Goal: Transaction & Acquisition: Purchase product/service

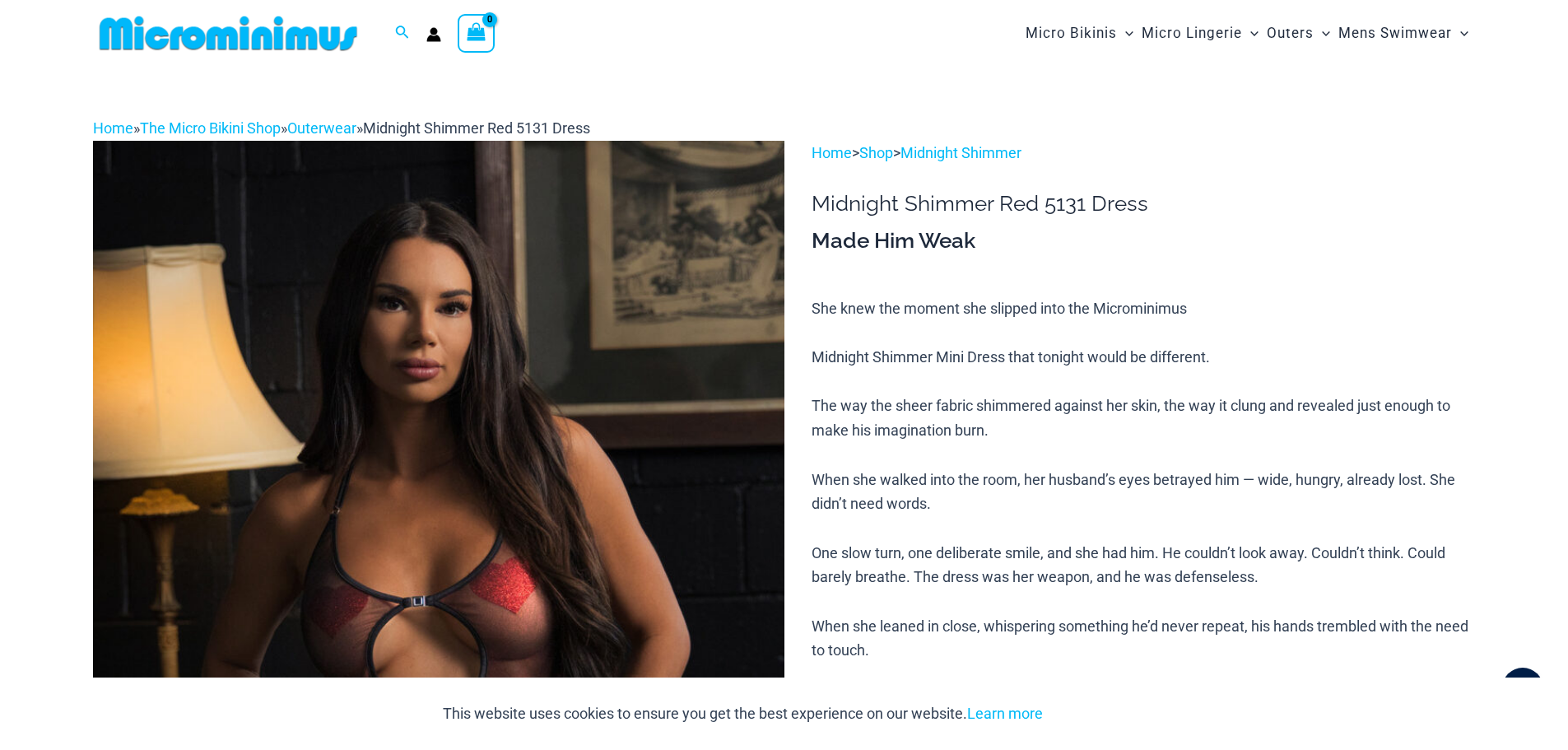
type input "**********"
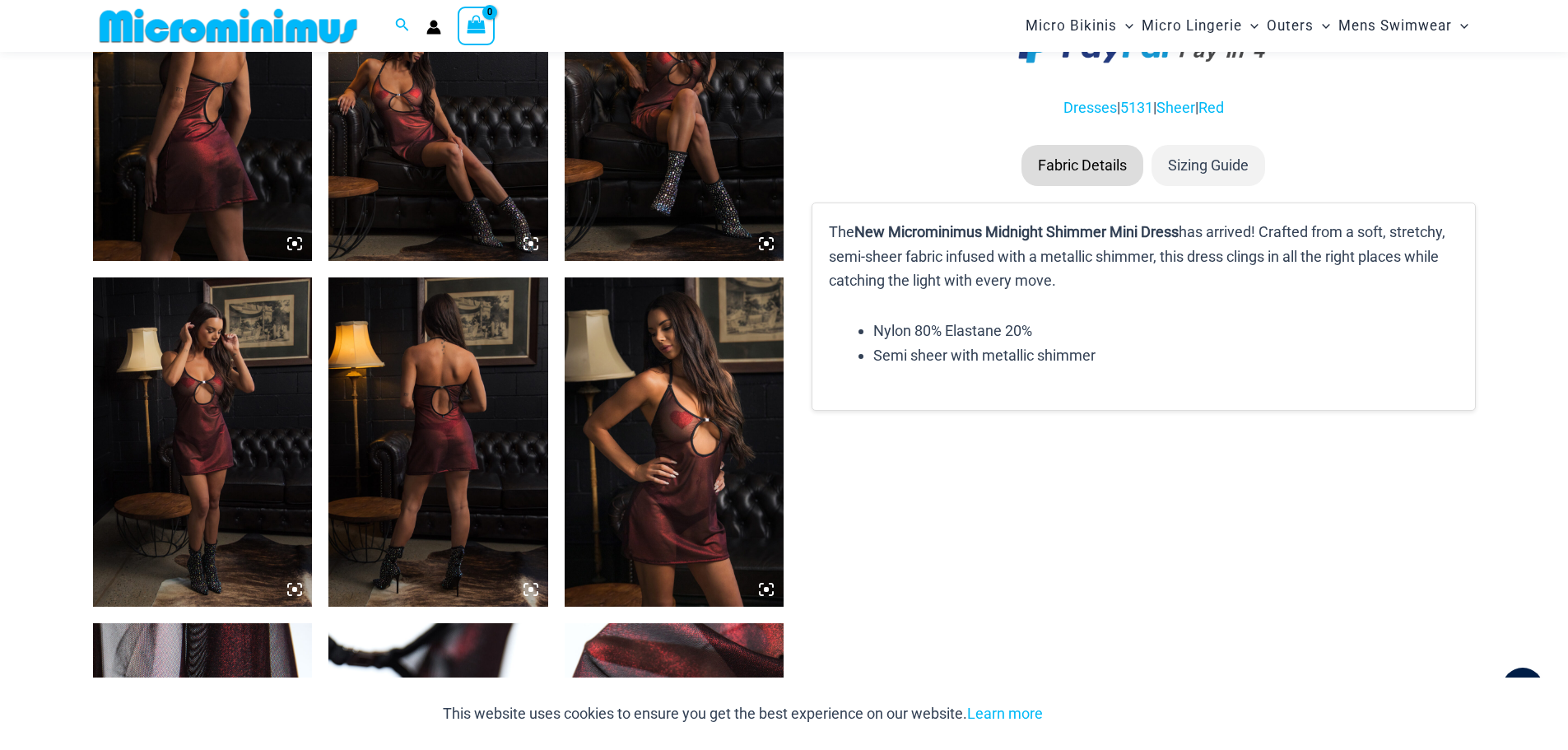
scroll to position [1262, 0]
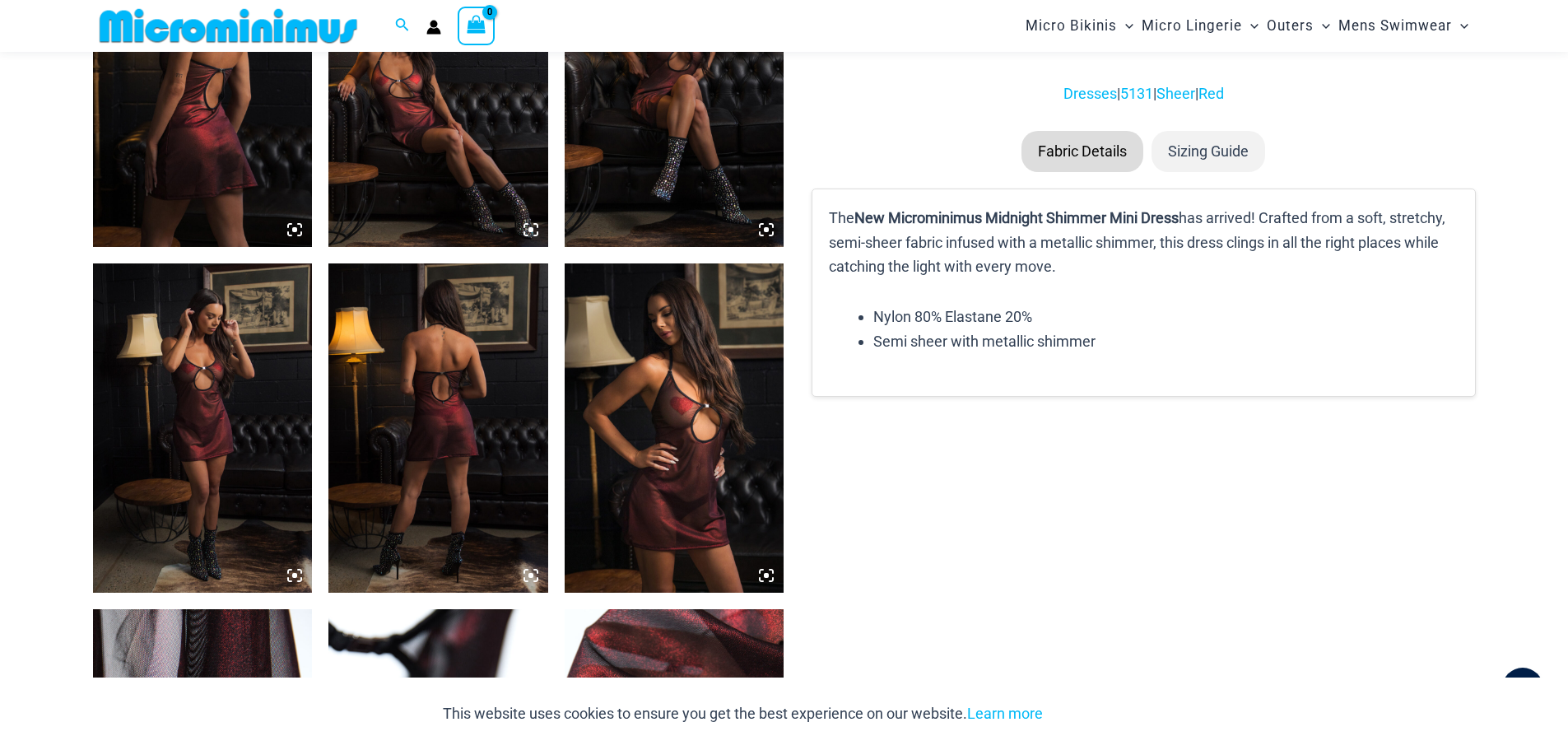
click at [298, 575] on icon at bounding box center [294, 575] width 14 height 14
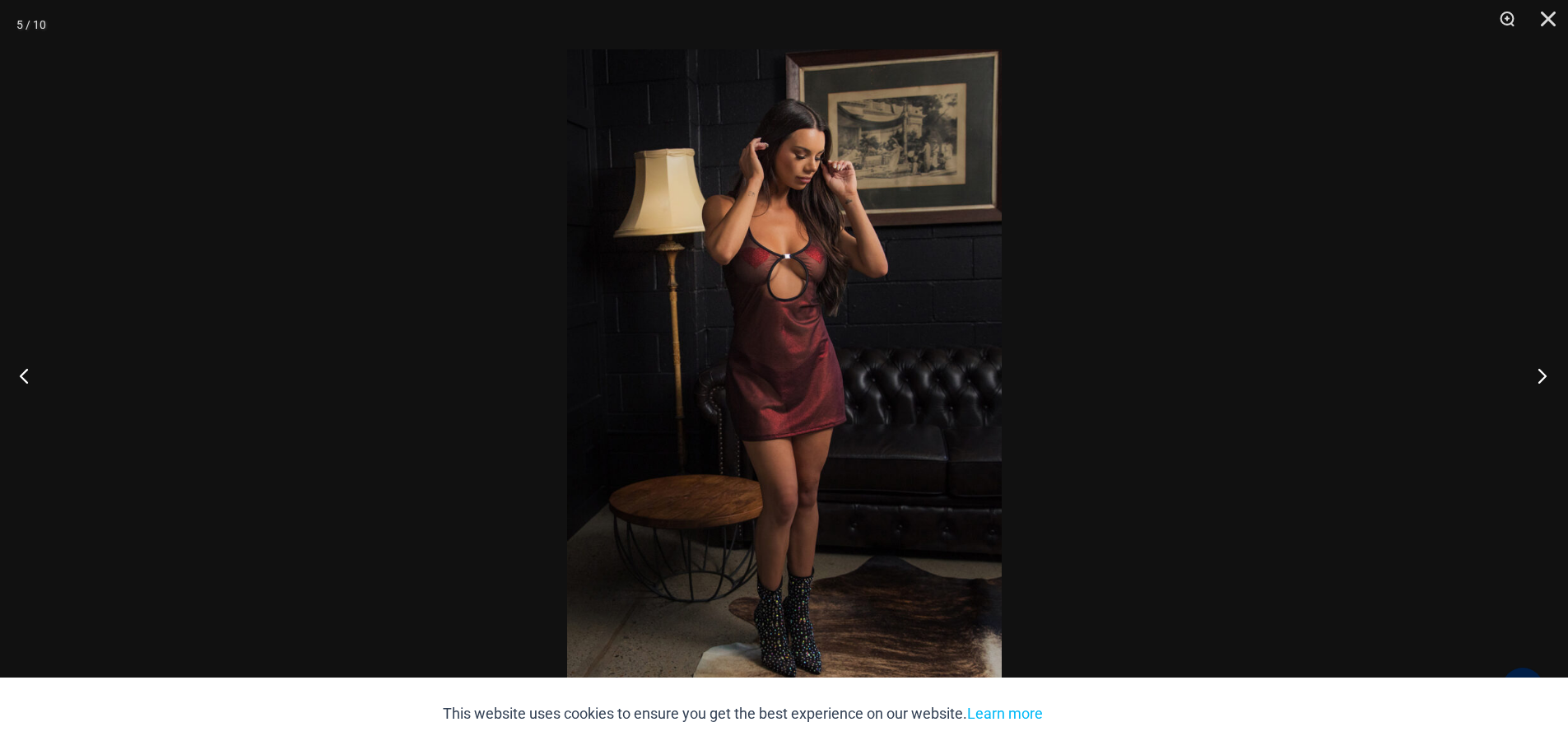
click at [1541, 375] on button "Next" at bounding box center [1537, 375] width 62 height 83
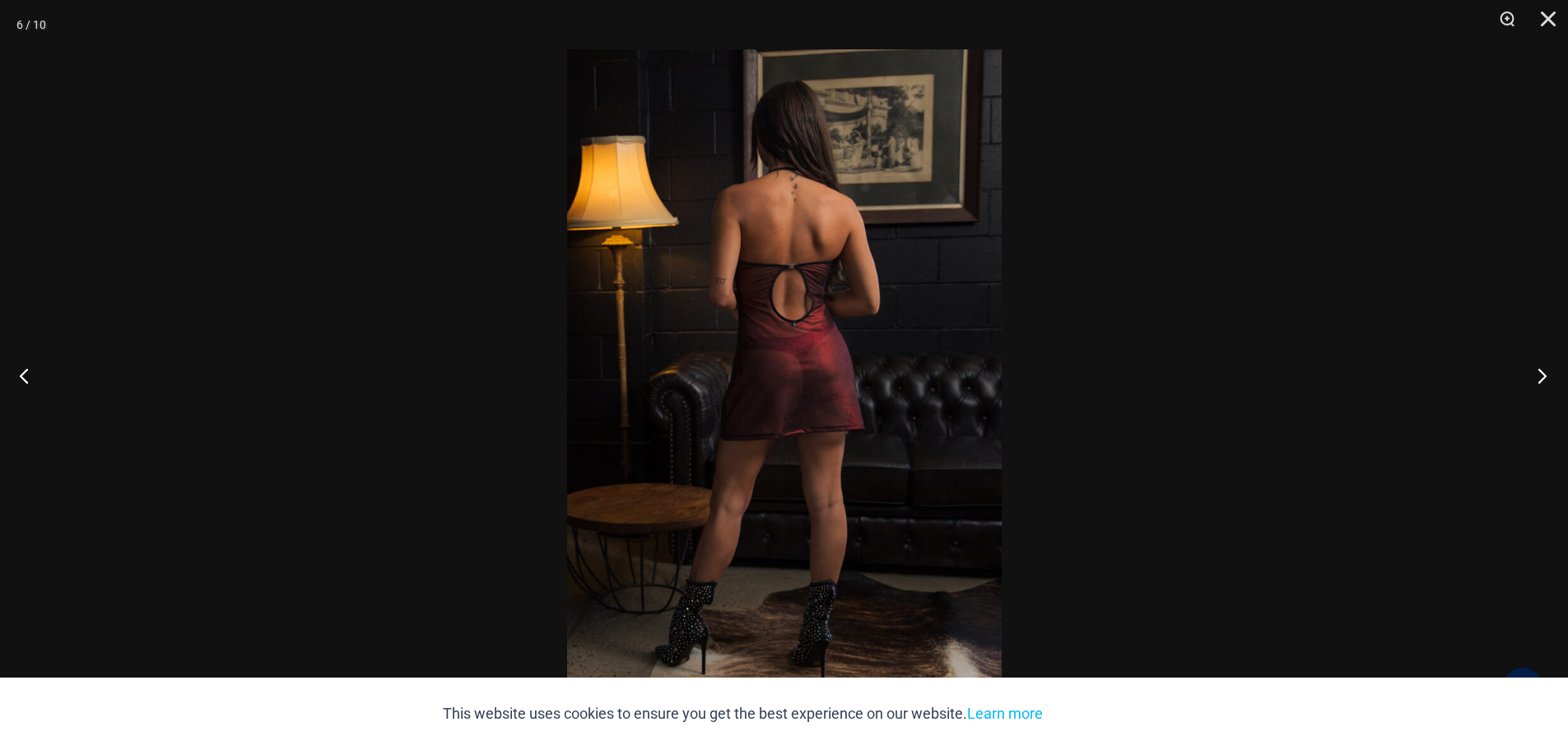
click at [1541, 375] on button "Next" at bounding box center [1537, 375] width 62 height 83
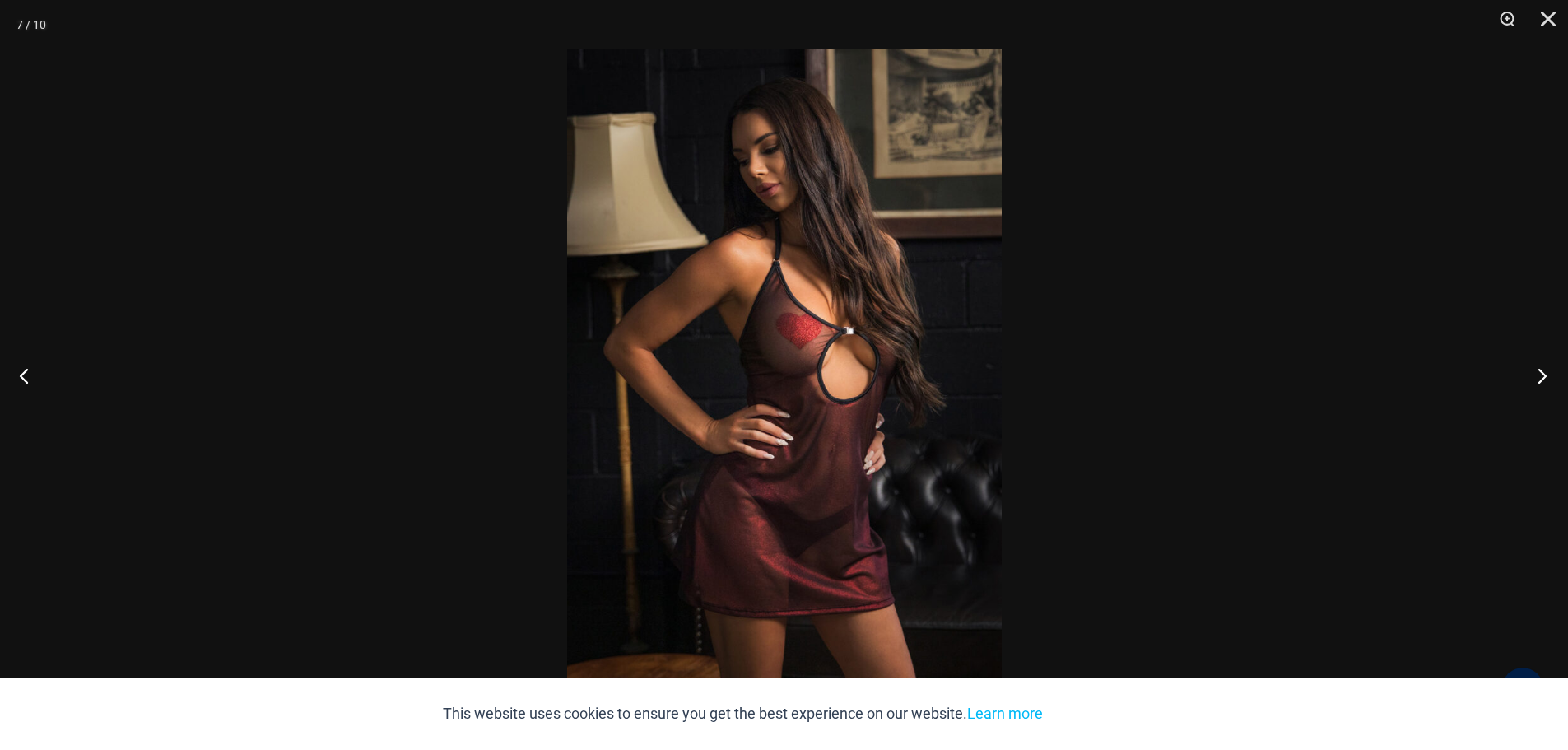
click at [1541, 375] on button "Next" at bounding box center [1537, 375] width 62 height 83
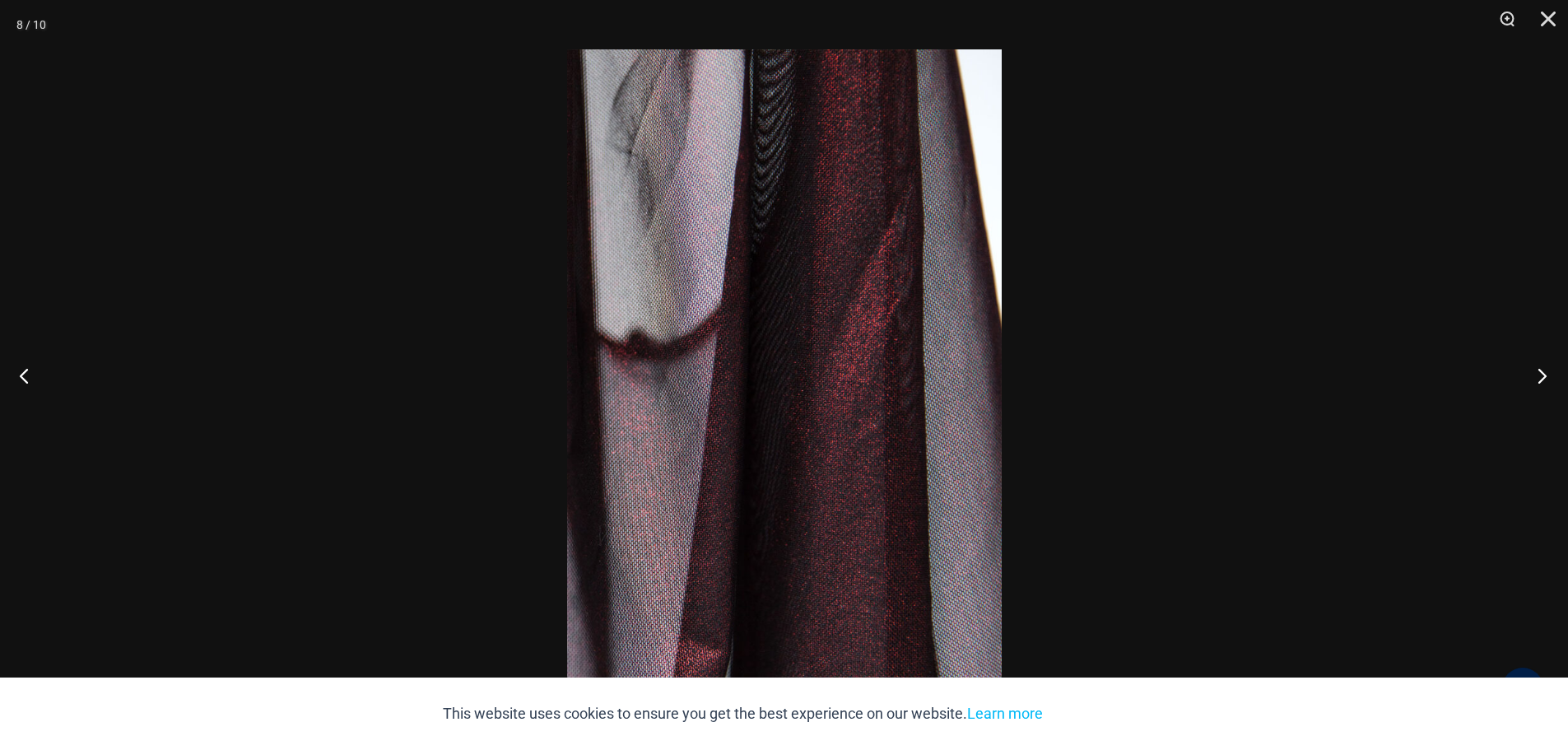
click at [1541, 375] on button "Next" at bounding box center [1537, 375] width 62 height 83
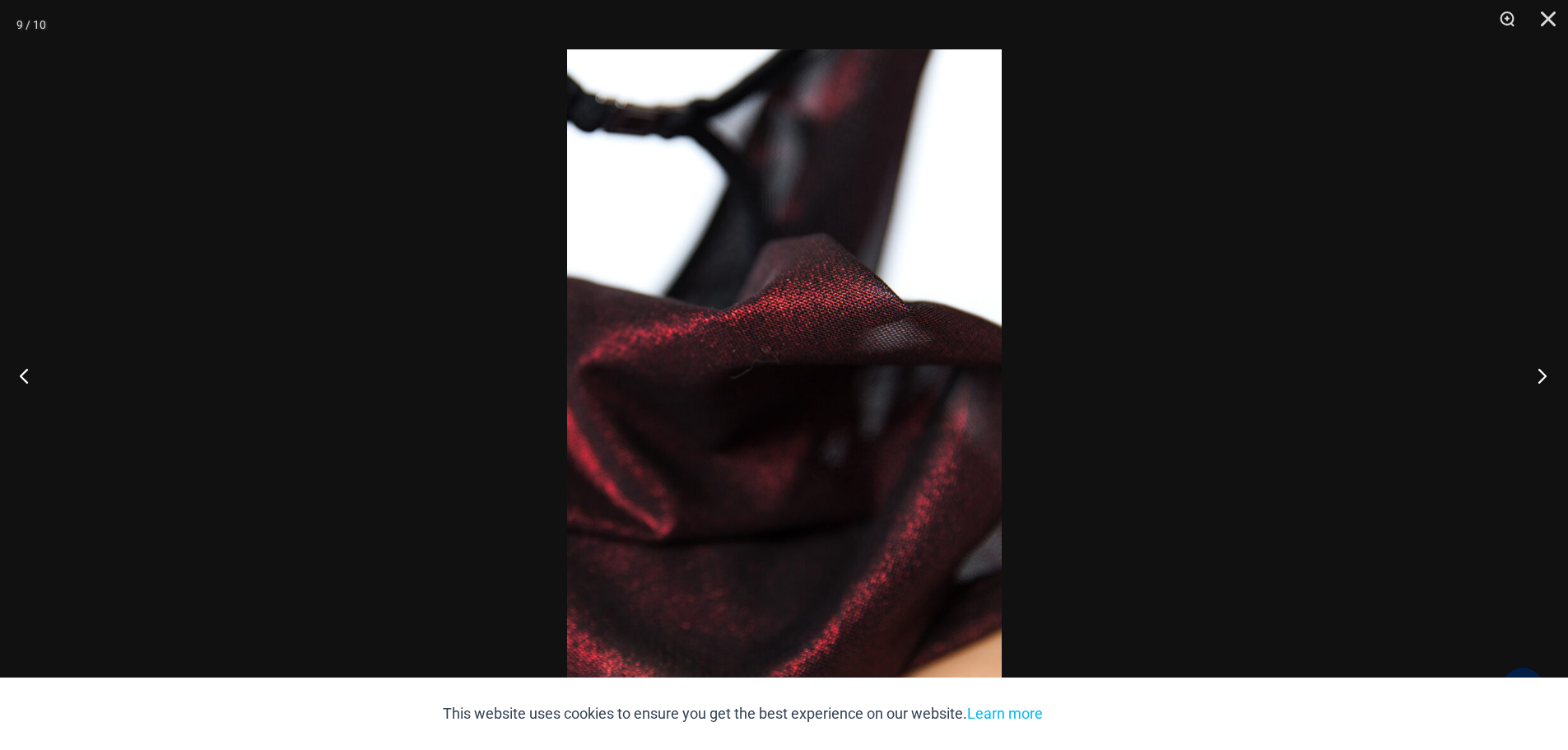
click at [1541, 375] on button "Next" at bounding box center [1537, 375] width 62 height 83
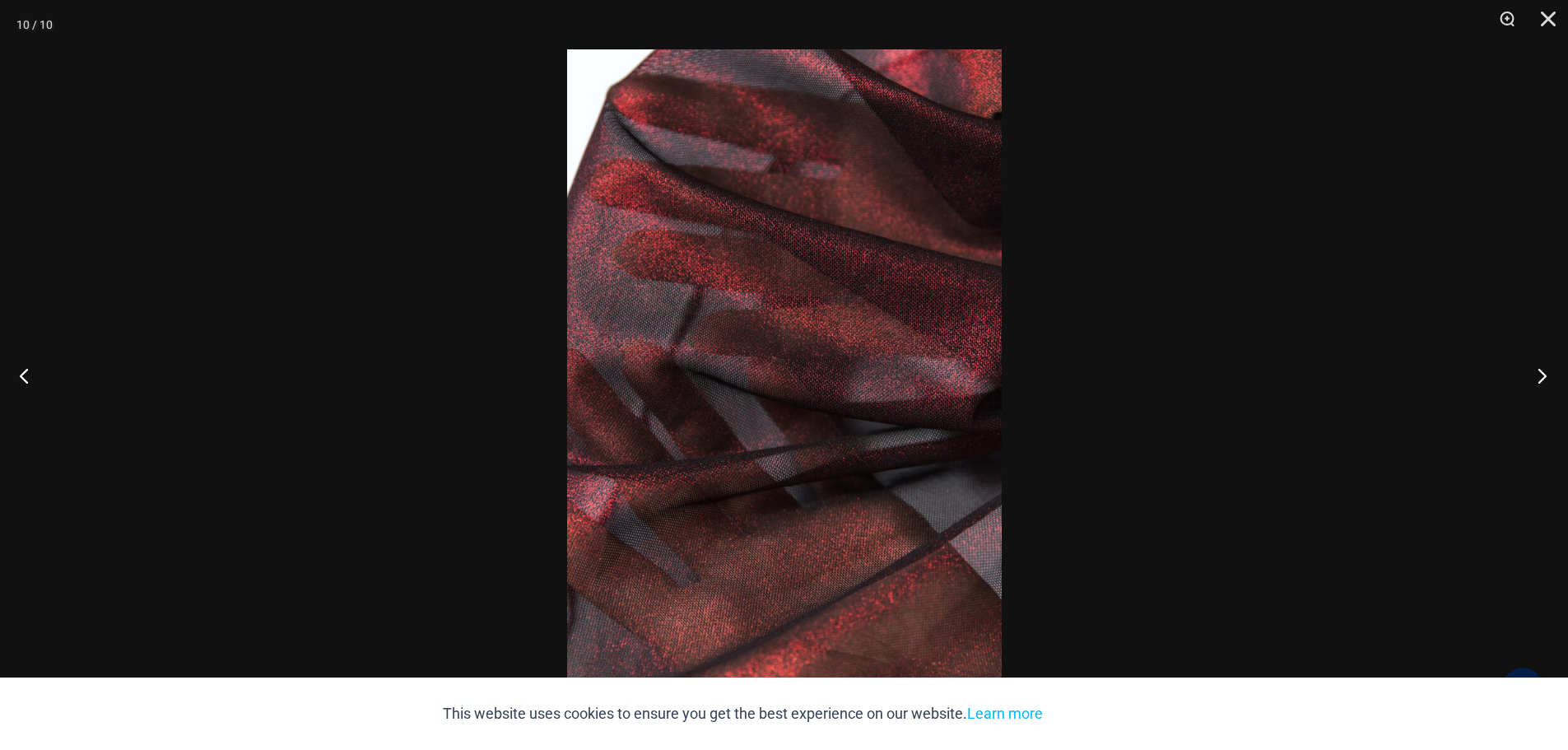
click at [1541, 375] on button "Next" at bounding box center [1537, 375] width 62 height 83
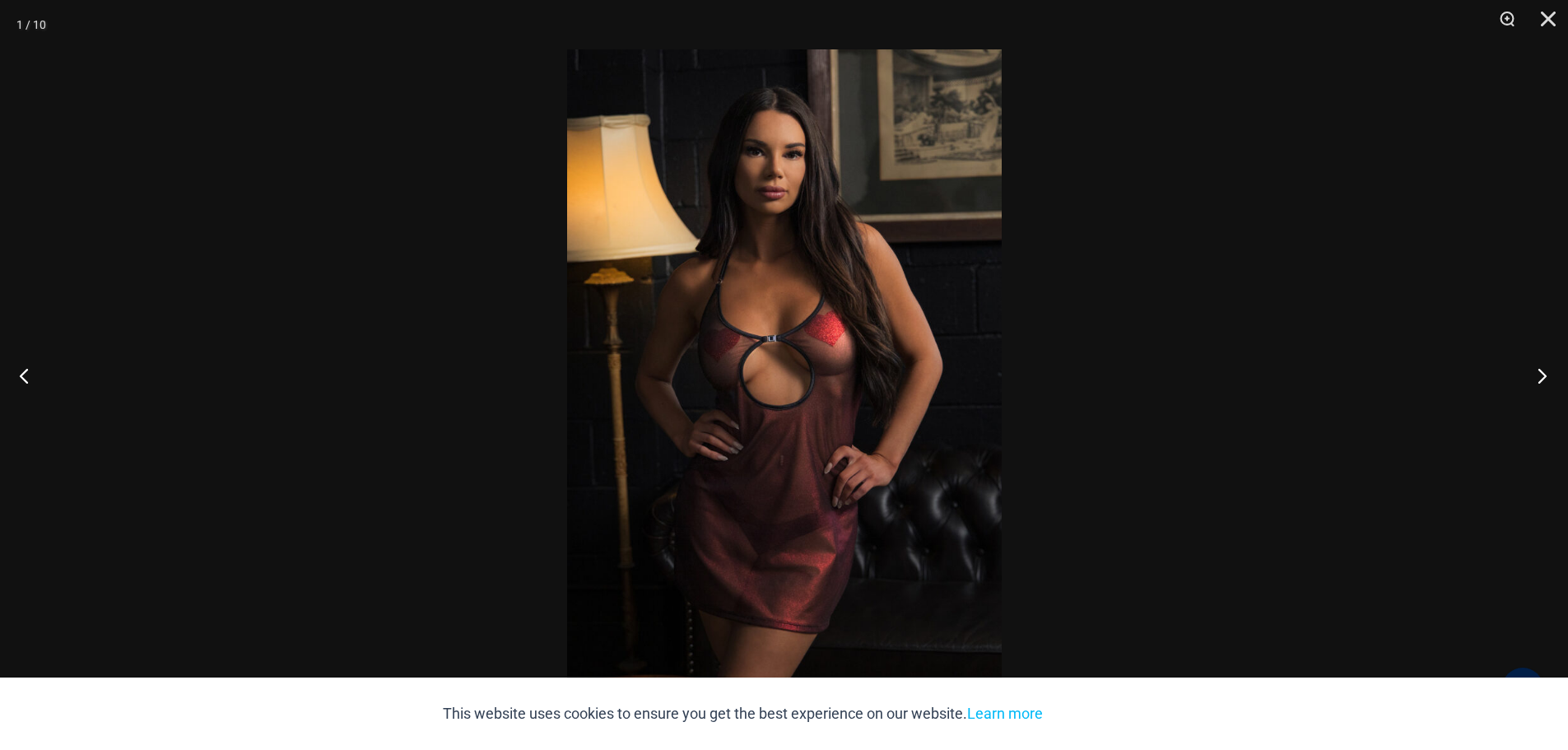
click at [1541, 375] on button "Next" at bounding box center [1537, 375] width 62 height 83
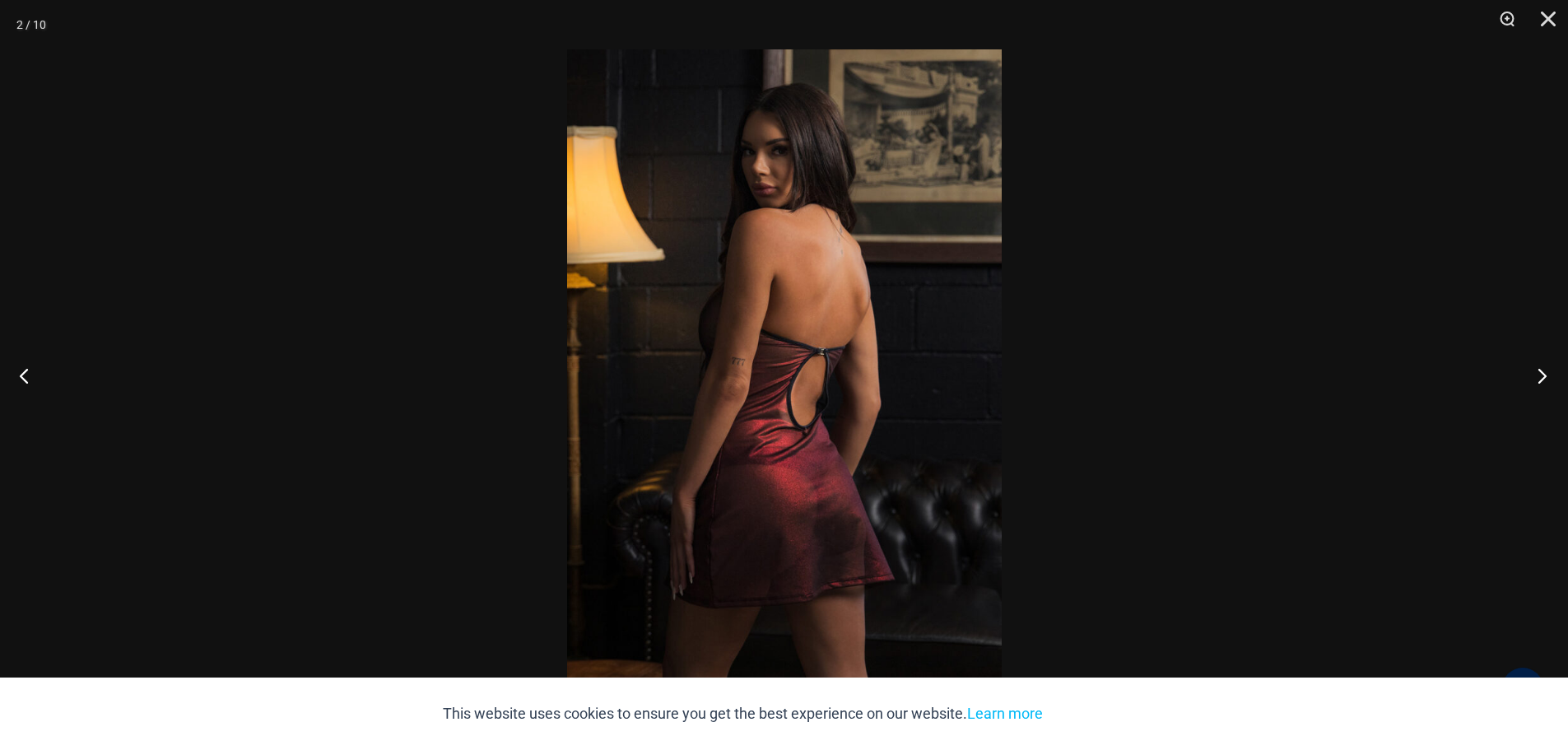
click at [1541, 375] on button "Next" at bounding box center [1537, 375] width 62 height 83
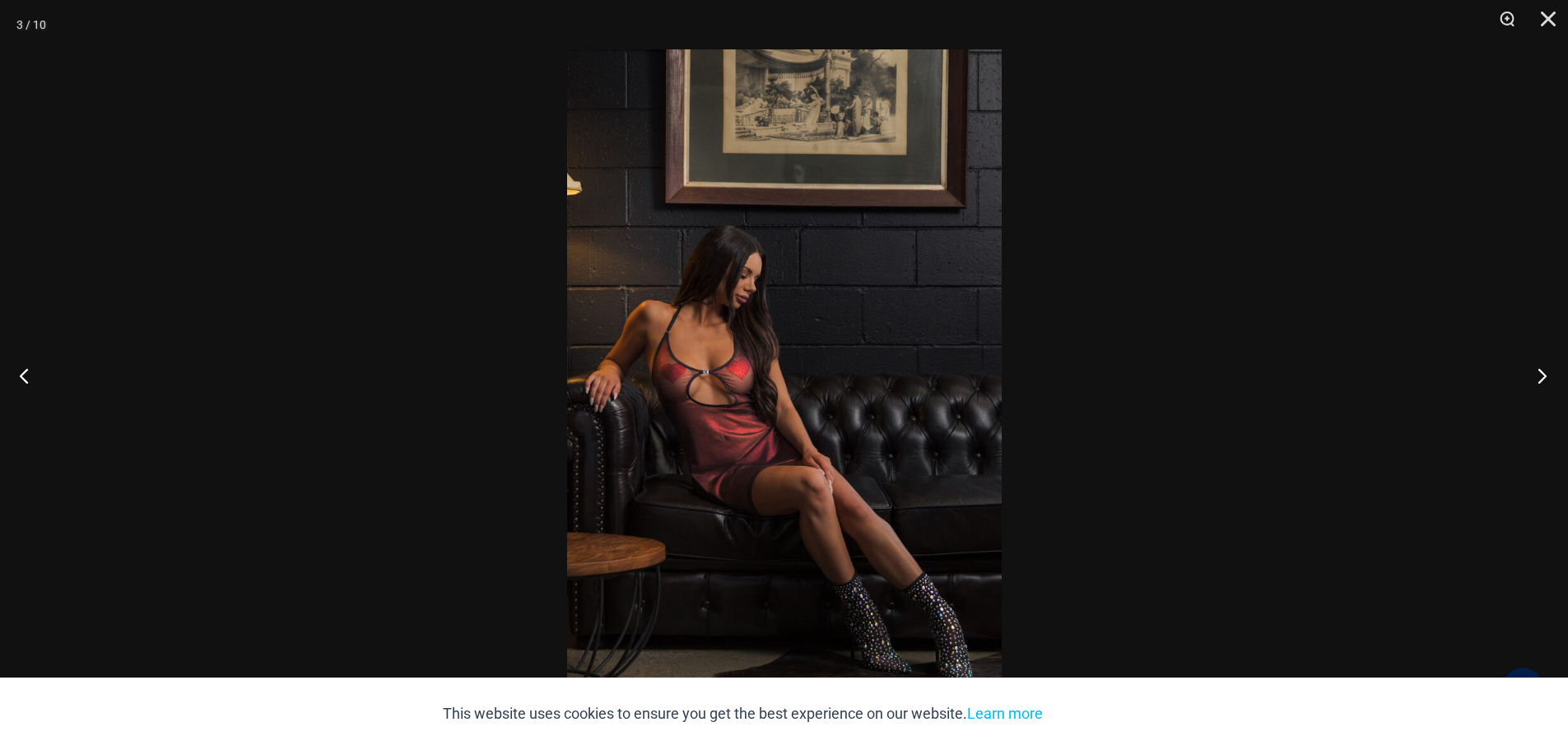
click at [1541, 375] on button "Next" at bounding box center [1537, 375] width 62 height 83
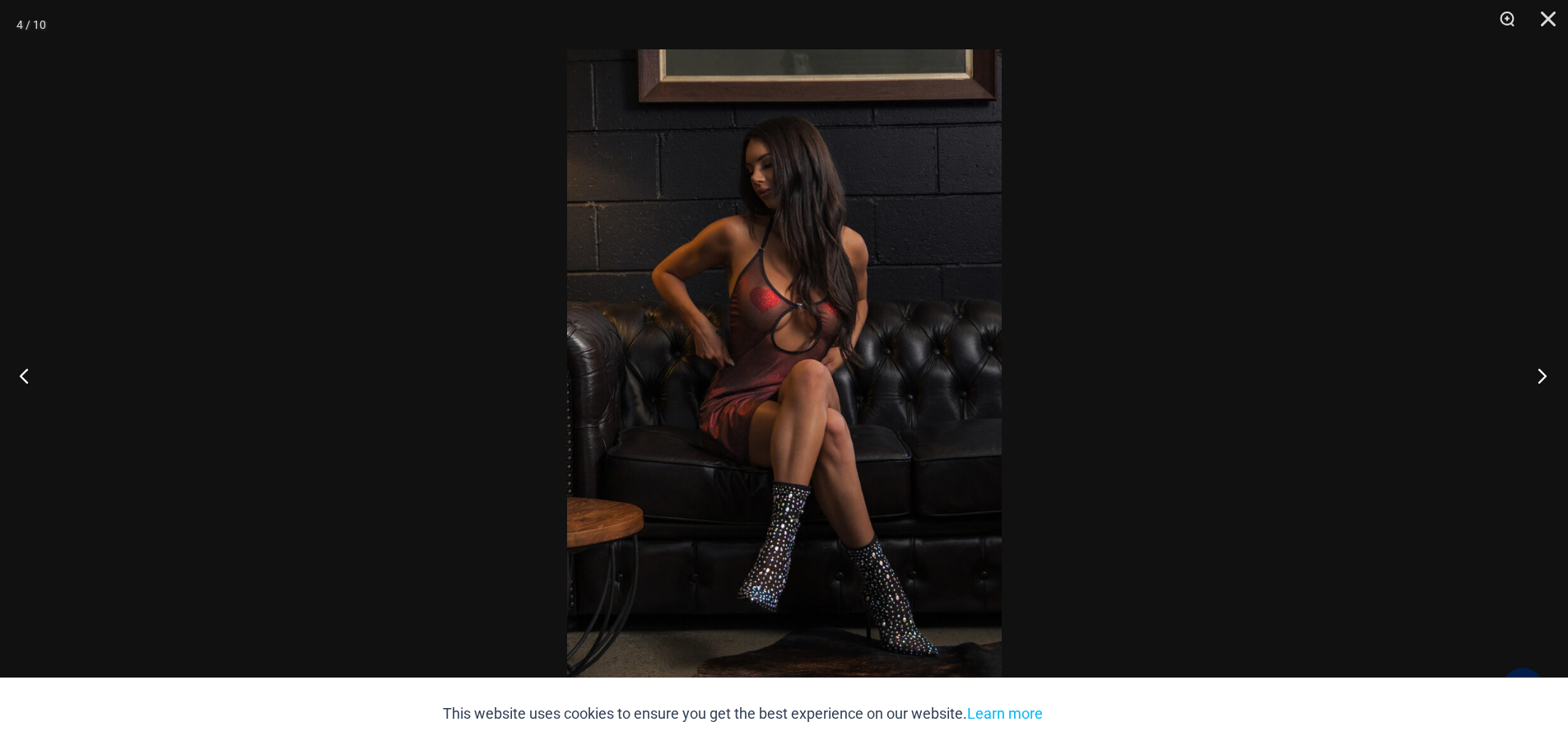
click at [1541, 375] on button "Next" at bounding box center [1537, 375] width 62 height 83
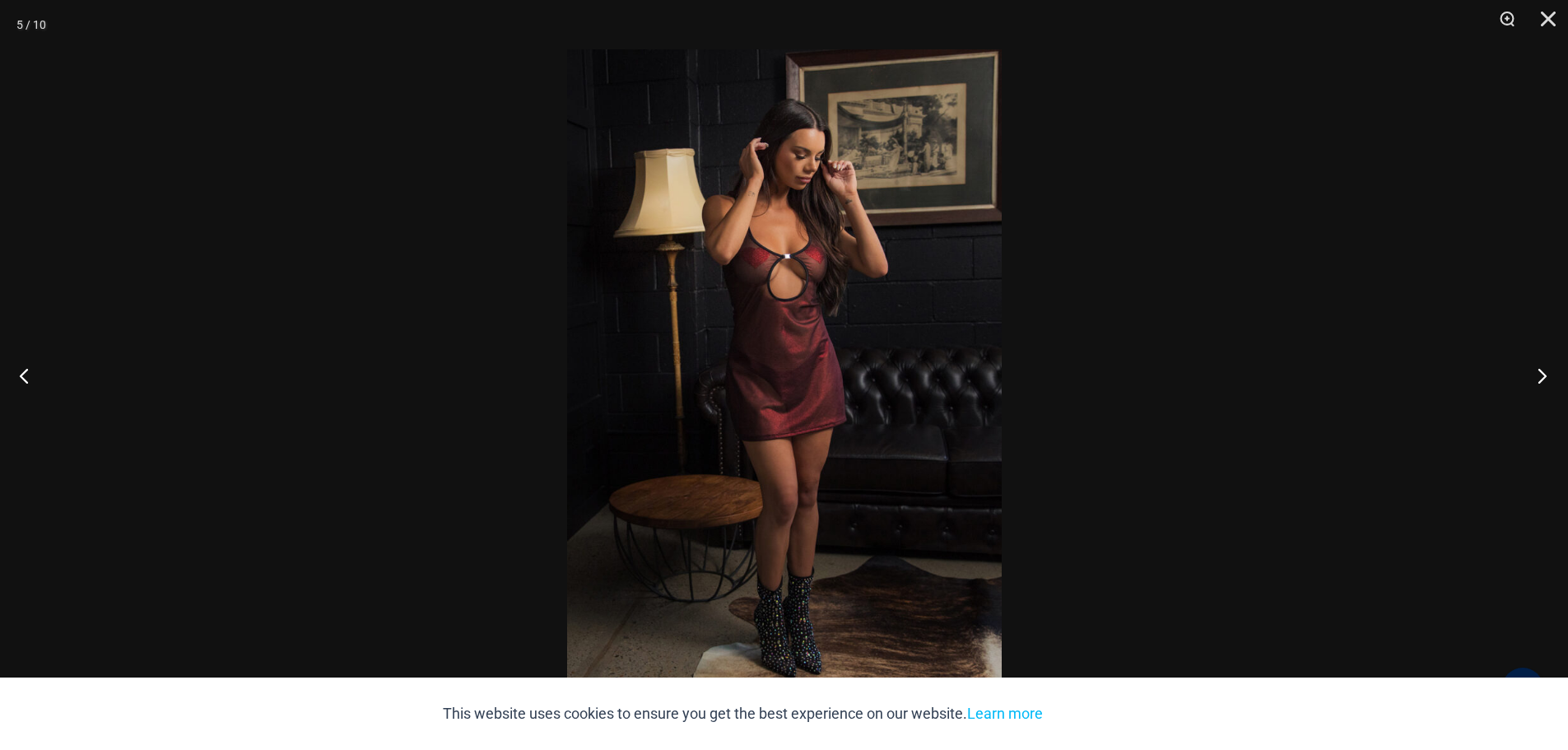
click at [1541, 375] on button "Next" at bounding box center [1537, 375] width 62 height 83
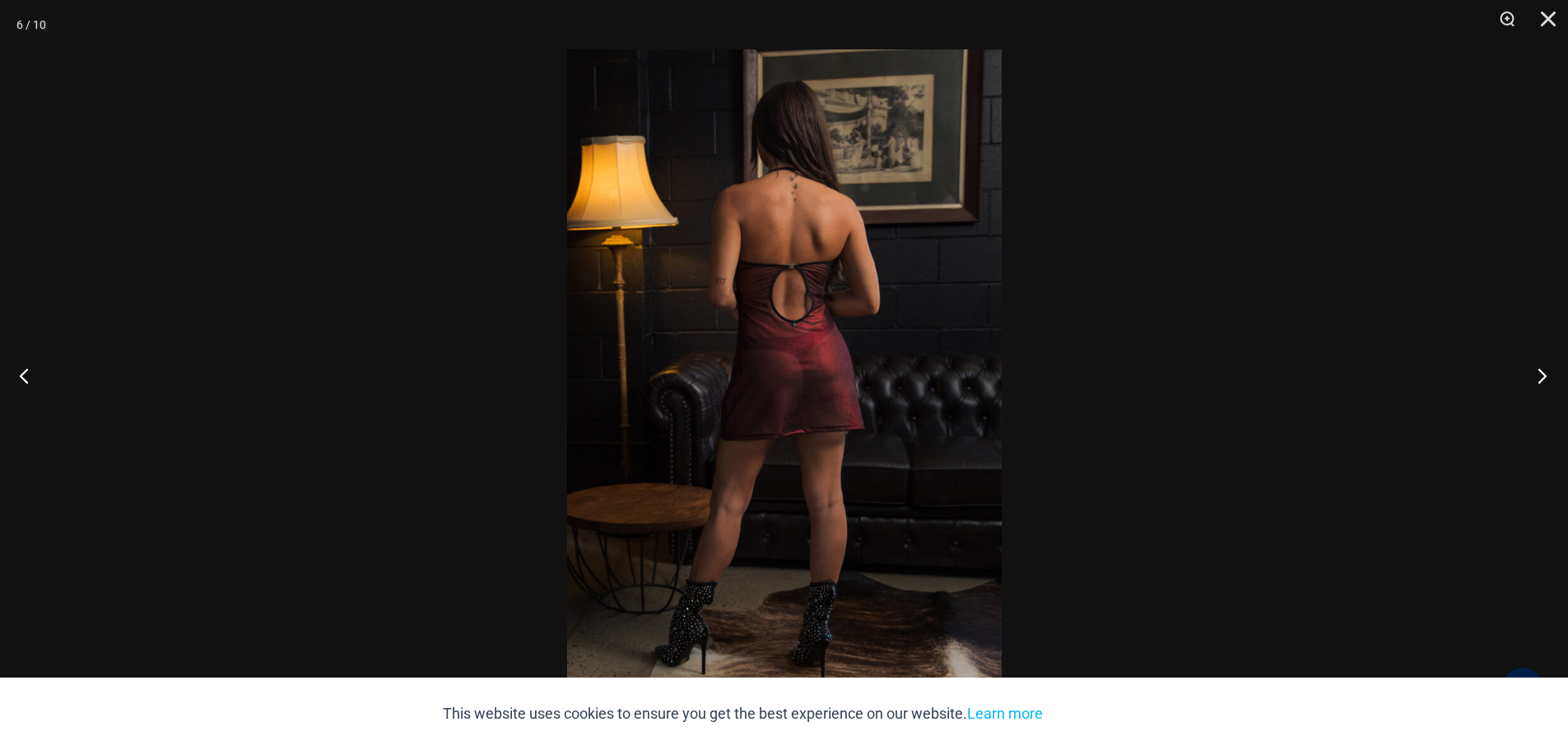
click at [1541, 375] on button "Next" at bounding box center [1537, 375] width 62 height 83
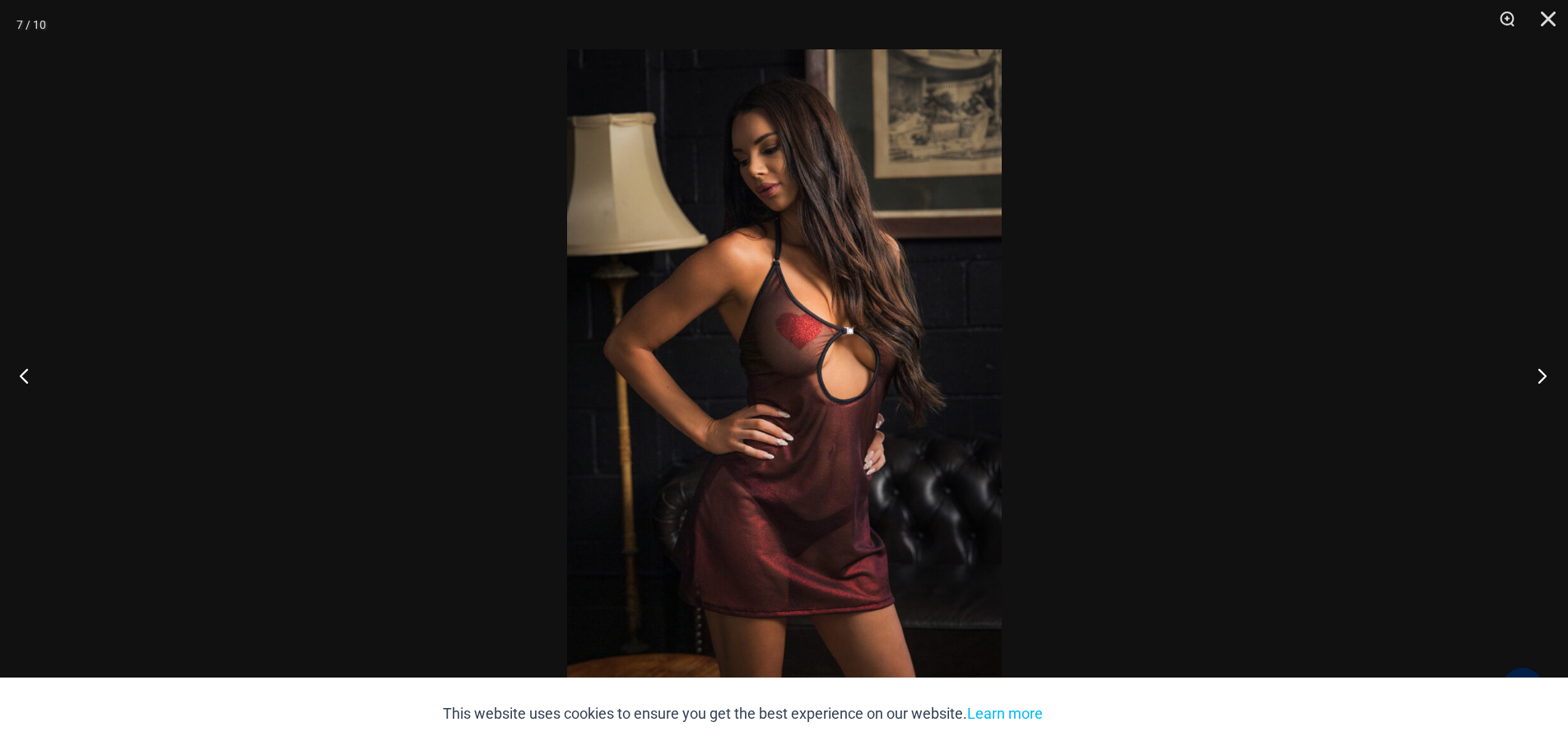
click at [1541, 375] on button "Next" at bounding box center [1537, 375] width 62 height 83
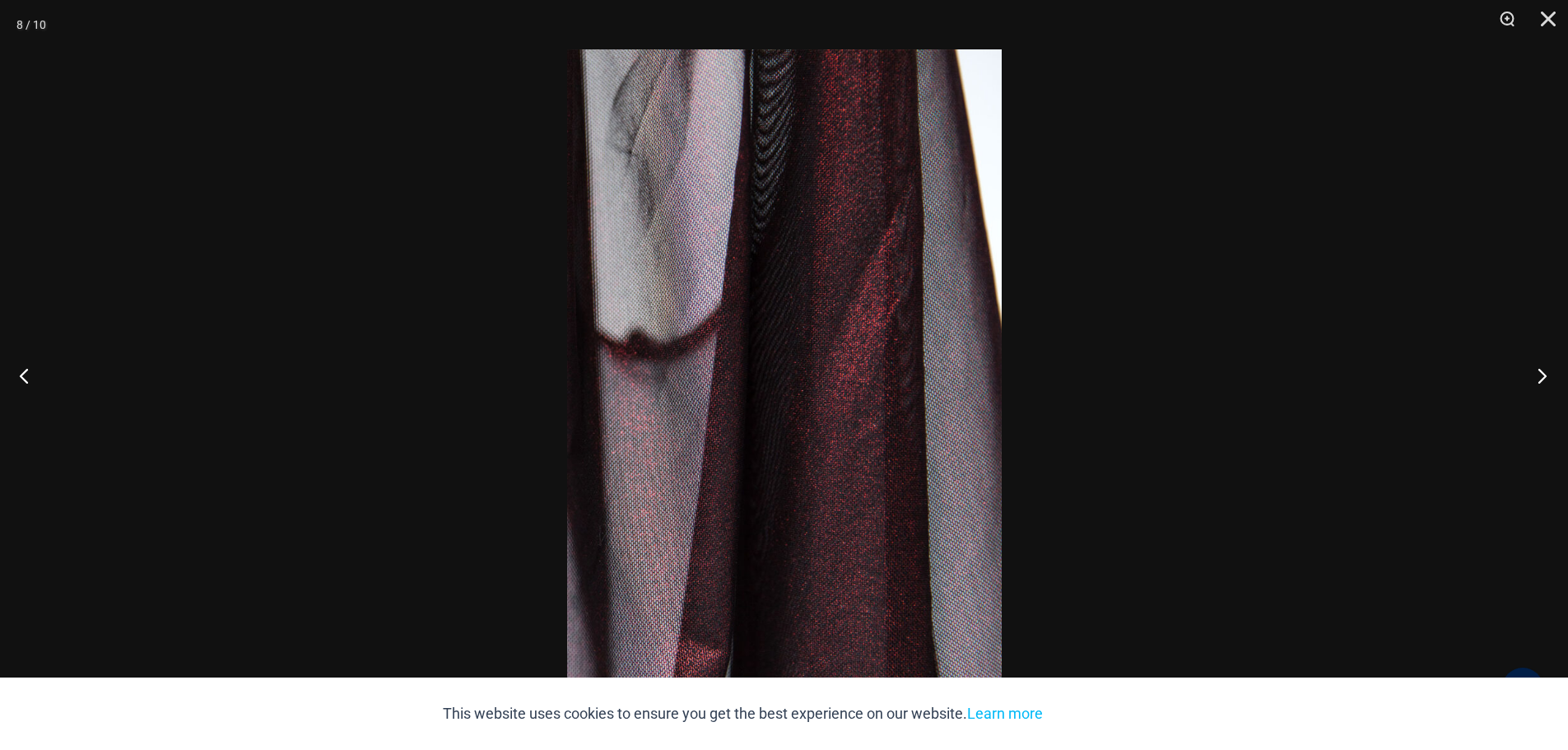
click at [1541, 375] on button "Next" at bounding box center [1537, 375] width 62 height 83
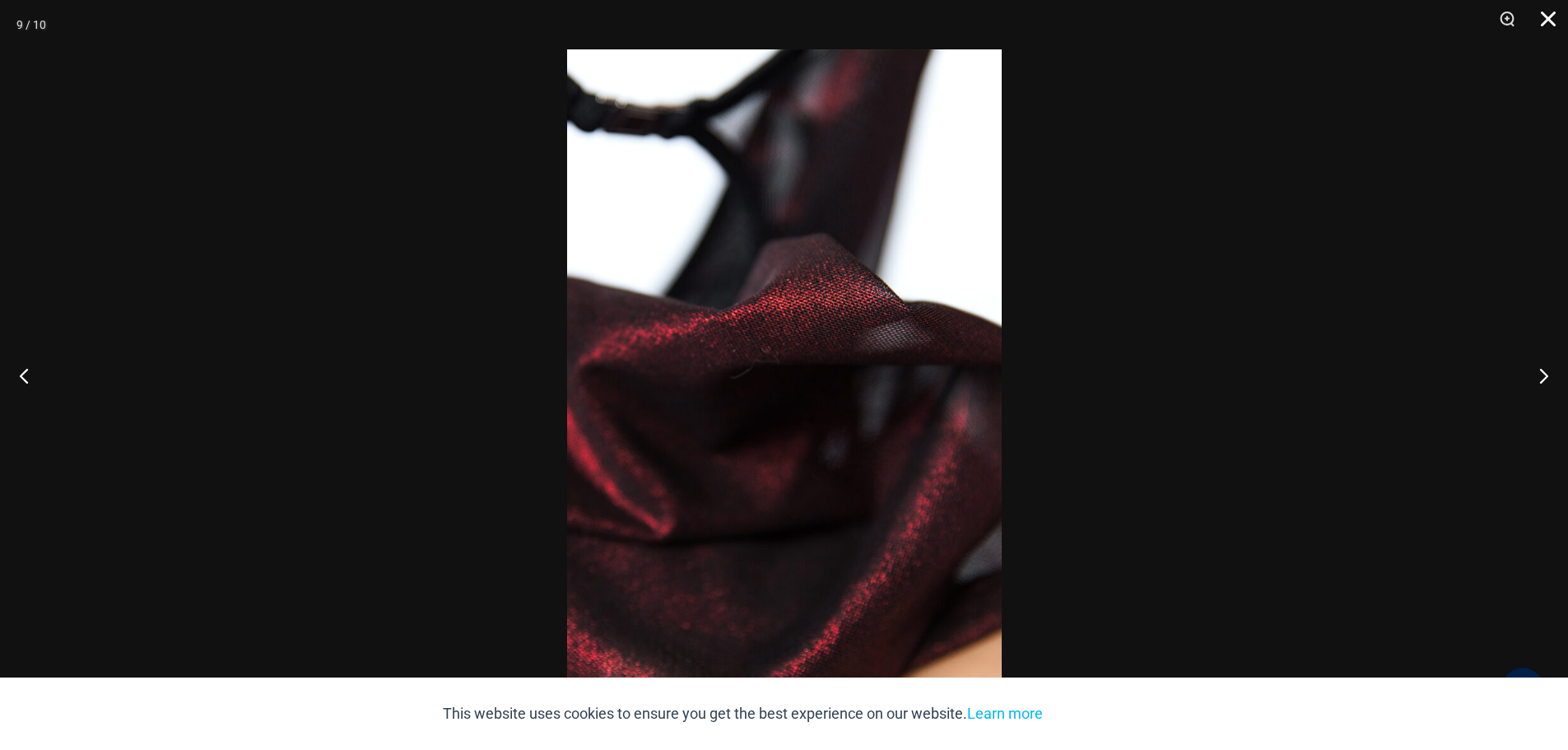
click at [1551, 14] on button "Close" at bounding box center [1542, 25] width 41 height 49
